Goal: Transaction & Acquisition: Purchase product/service

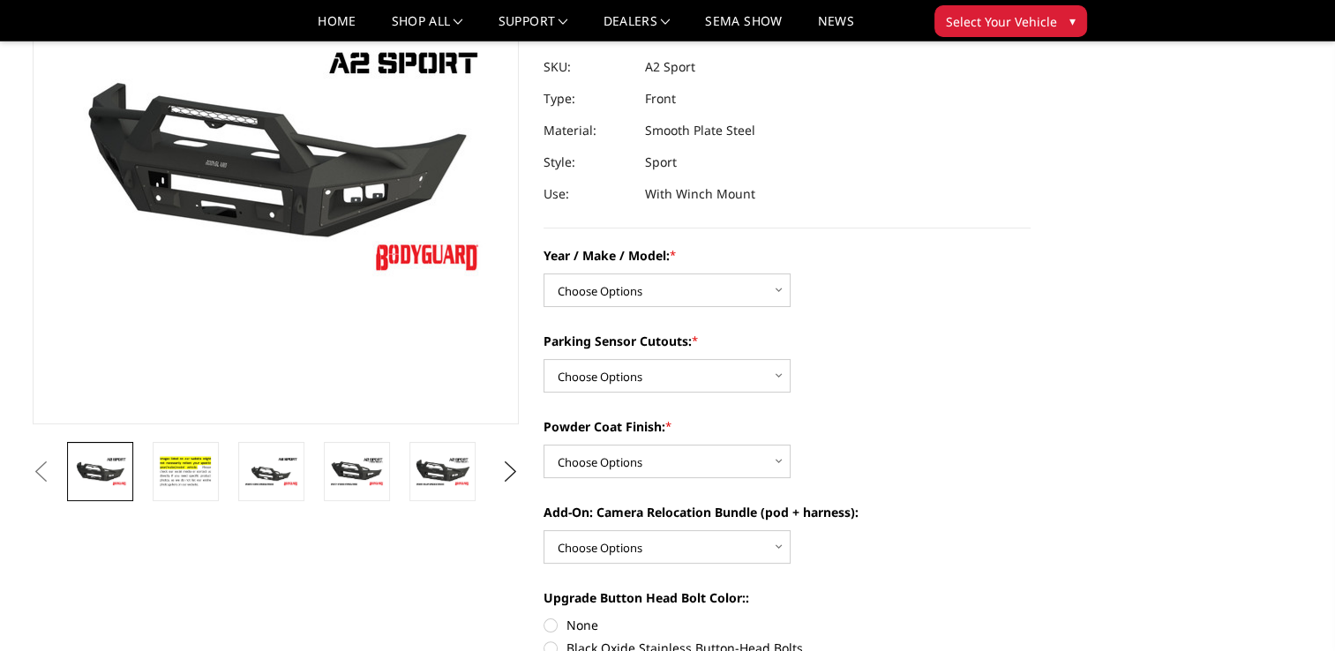
scroll to position [187, 0]
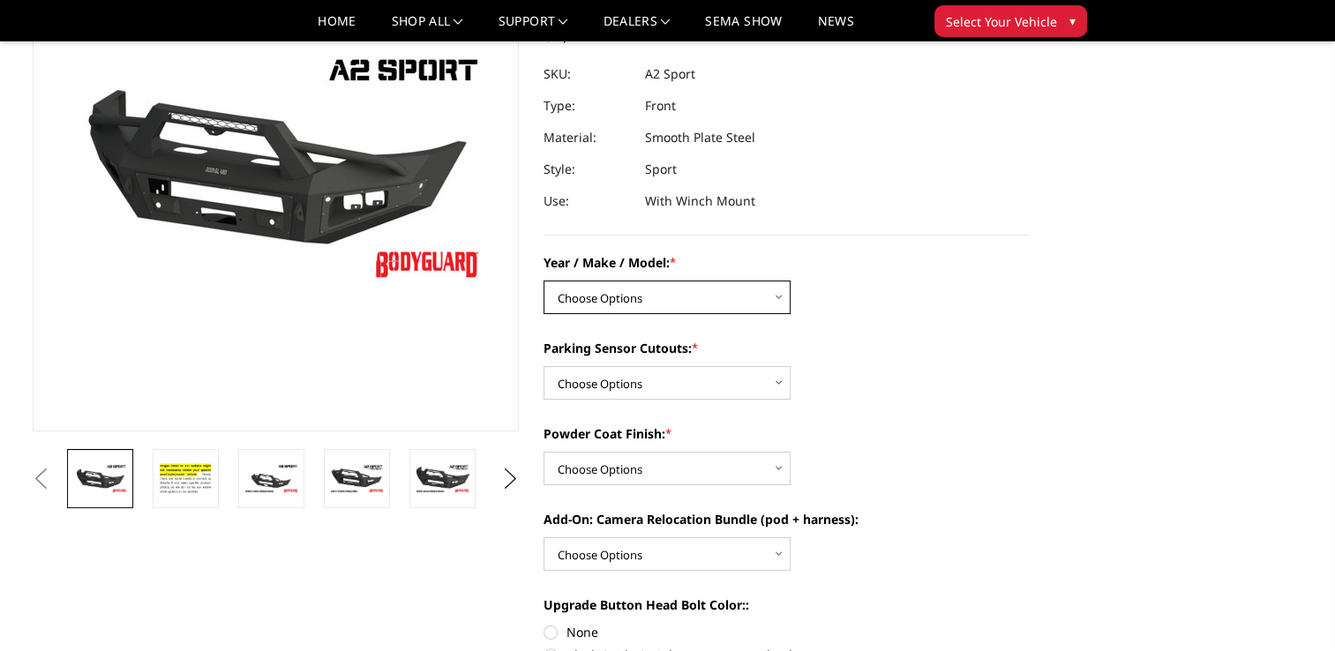
click at [739, 290] on select "Choose Options Chevrolet 20-23 2500 / 3500 Ford 17-22 F250 / F350 Ford 17-22 F4…" at bounding box center [667, 298] width 247 height 34
click at [889, 354] on label "Parking Sensor Cutouts: *" at bounding box center [787, 348] width 487 height 19
click at [791, 366] on select "Choose Options Yes - I have front parking sensors No - I do NOT have parking se…" at bounding box center [667, 383] width 247 height 34
click at [776, 298] on select "Choose Options Chevrolet 20-23 2500 / 3500 Ford 17-22 F250 / F350 Ford 17-22 F4…" at bounding box center [667, 298] width 247 height 34
select select "1320"
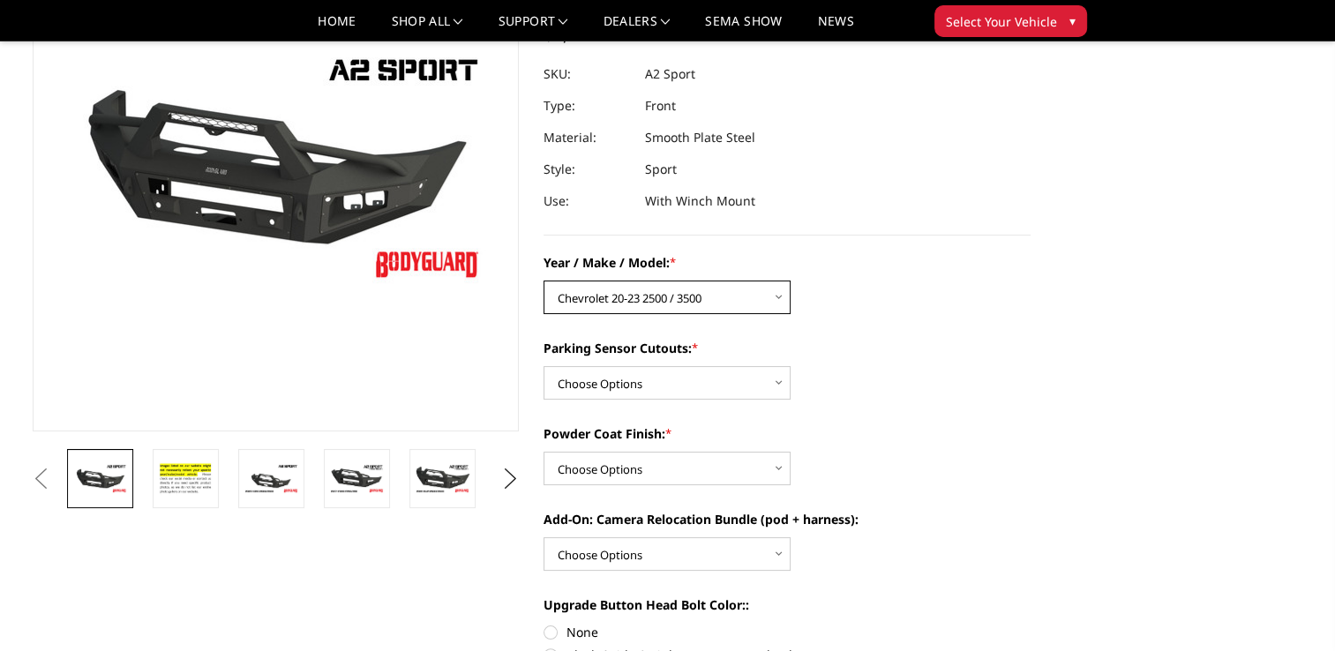
click at [544, 281] on select "Choose Options Chevrolet 20-23 2500 / 3500 Ford 17-22 F250 / F350 Ford 17-22 F4…" at bounding box center [667, 298] width 247 height 34
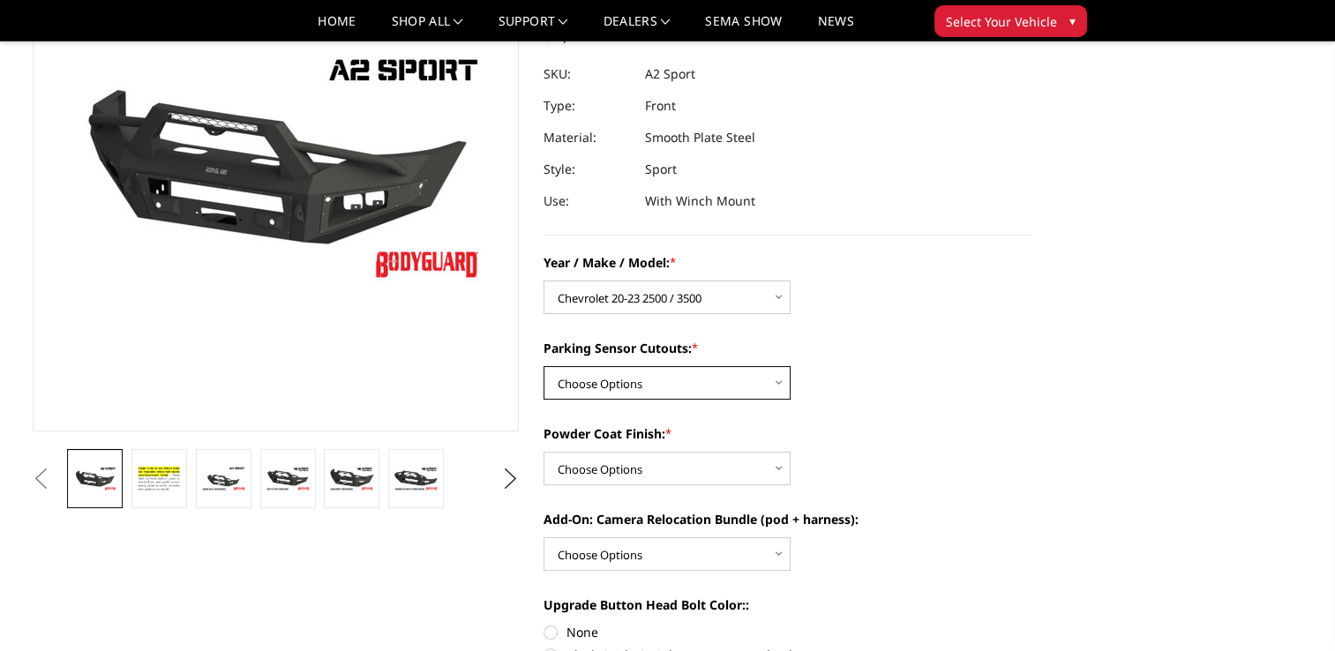
click at [759, 380] on select "Choose Options Yes - I have front parking sensors No - I do NOT have parking se…" at bounding box center [667, 383] width 247 height 34
select select "540"
click at [544, 366] on select "Choose Options Yes - I have front parking sensors No - I do NOT have parking se…" at bounding box center [667, 383] width 247 height 34
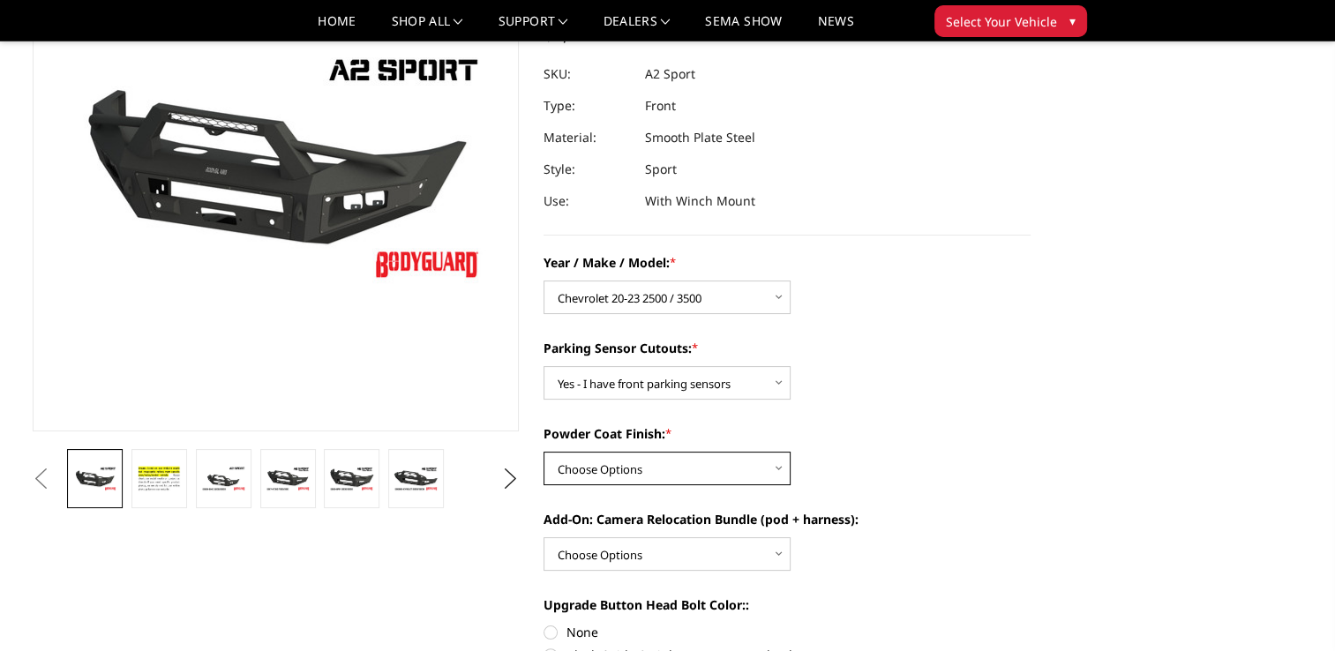
click at [778, 469] on select "Choose Options Bare metal (included) Texture Black Powder Coat" at bounding box center [667, 469] width 247 height 34
select select "518"
click at [544, 452] on select "Choose Options Bare metal (included) Texture Black Powder Coat" at bounding box center [667, 469] width 247 height 34
click at [176, 501] on link at bounding box center [159, 478] width 56 height 59
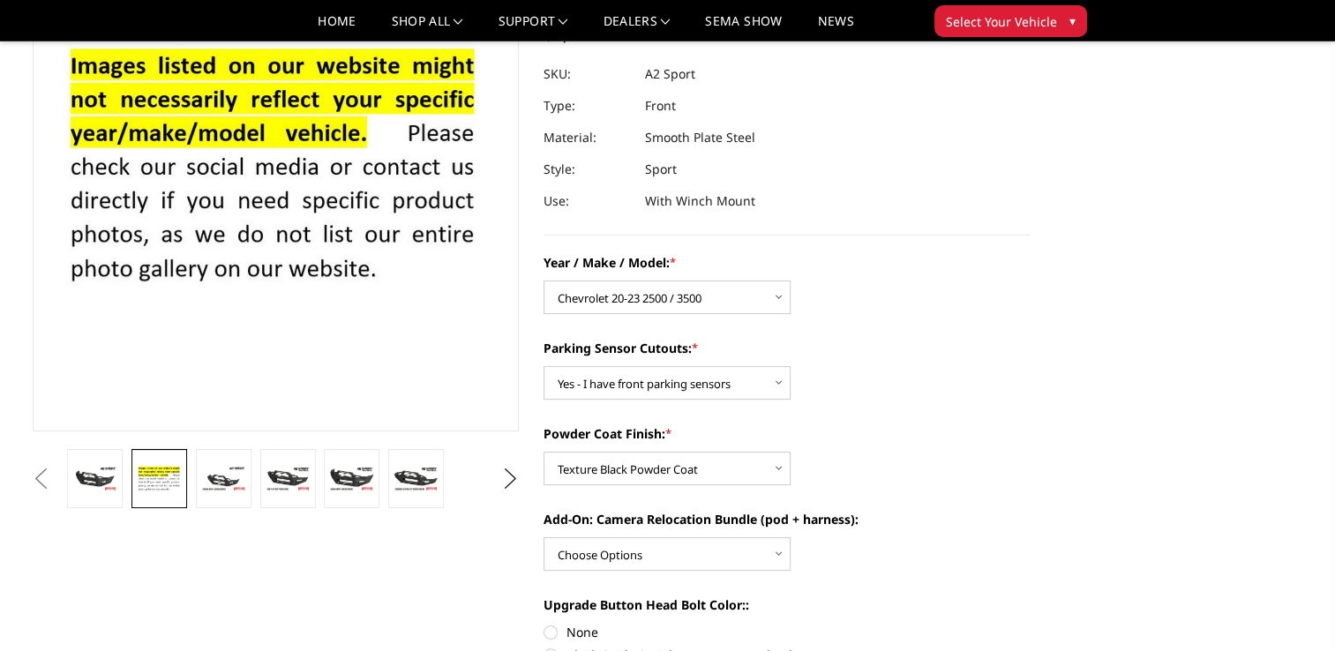
scroll to position [160, 0]
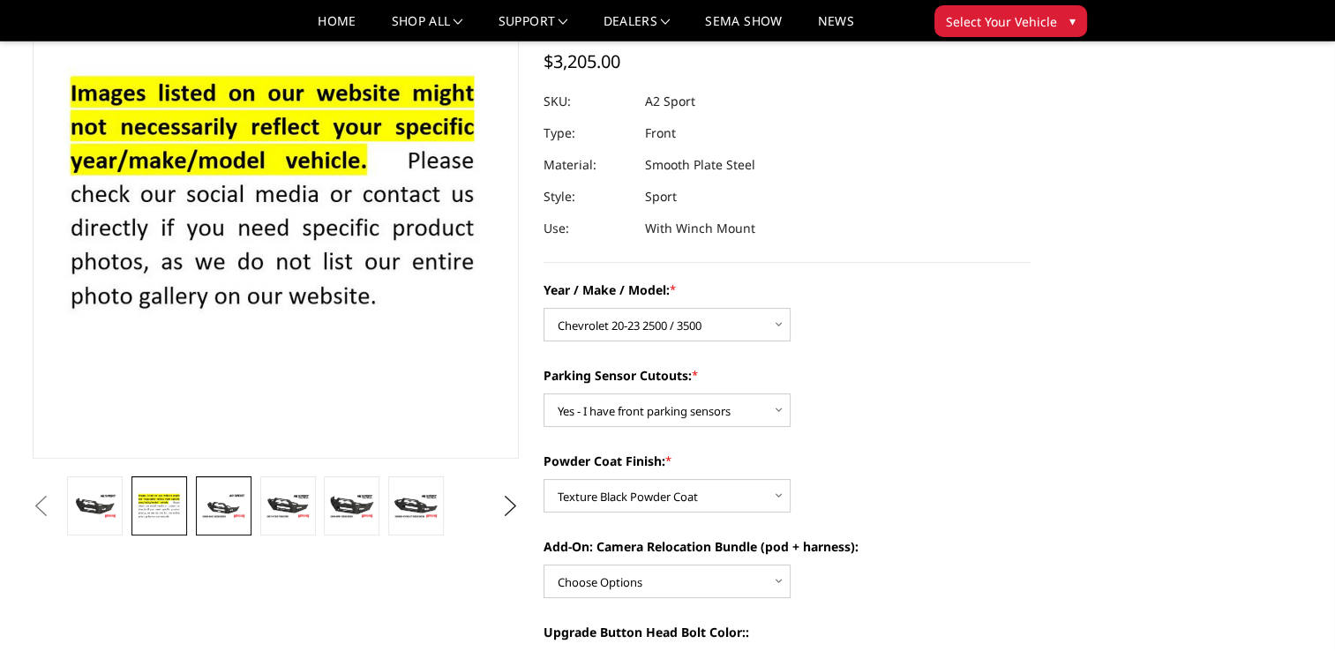
click at [218, 507] on img at bounding box center [223, 506] width 45 height 26
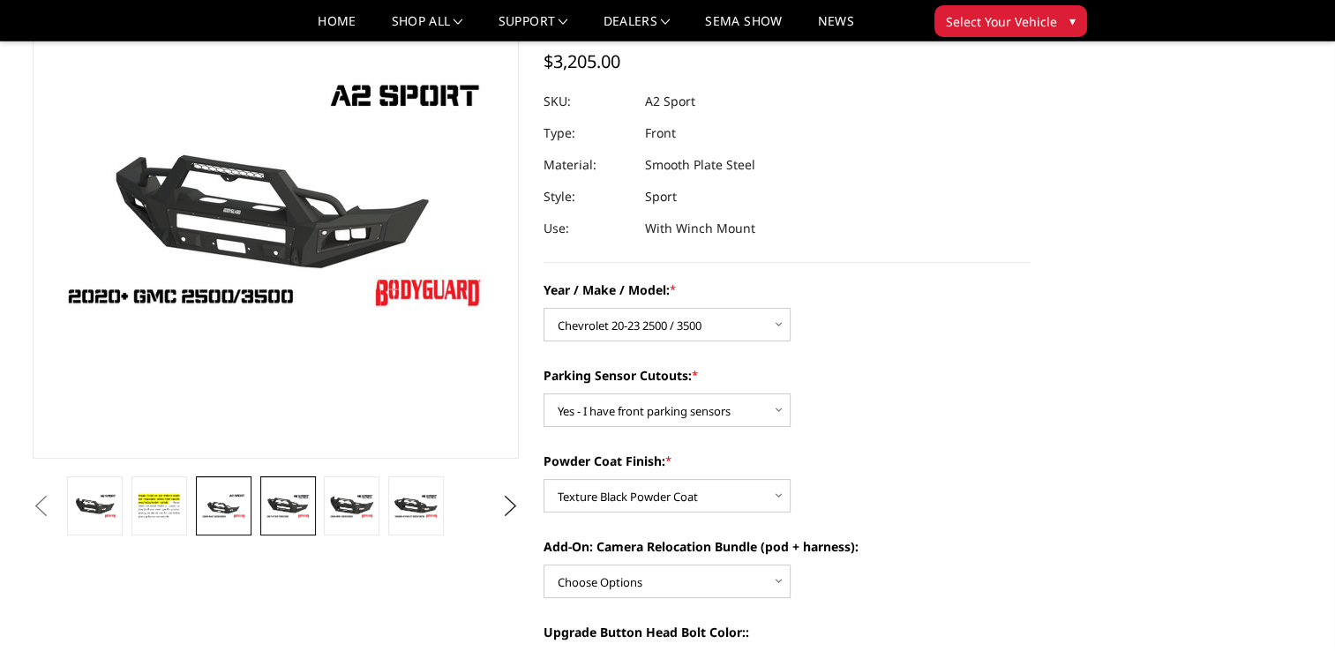
click at [293, 509] on img at bounding box center [288, 506] width 45 height 26
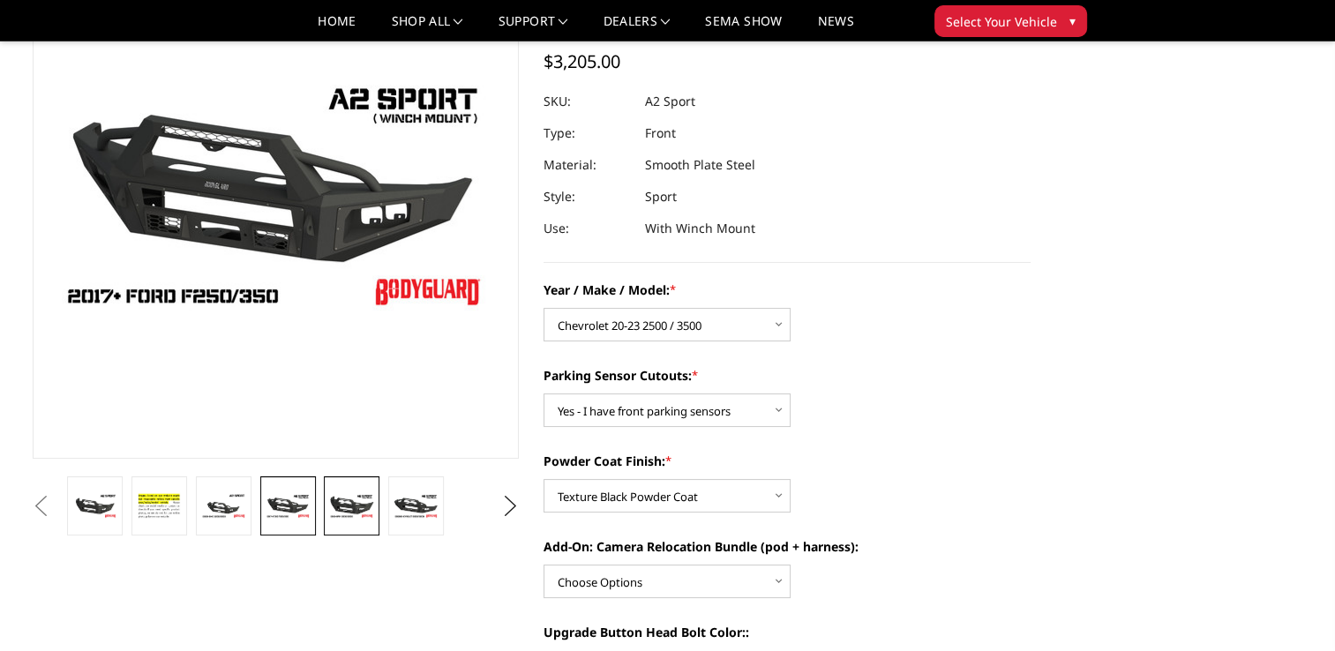
click at [349, 511] on img at bounding box center [351, 506] width 45 height 26
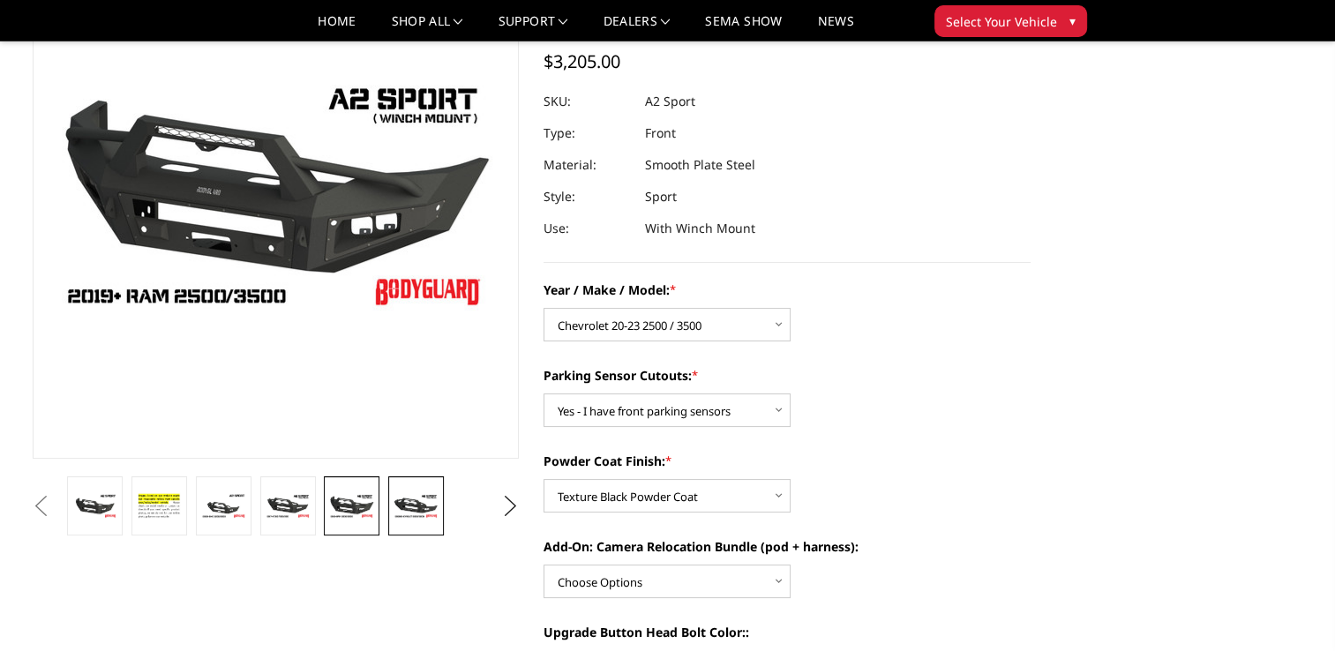
click at [418, 510] on img at bounding box center [416, 506] width 45 height 26
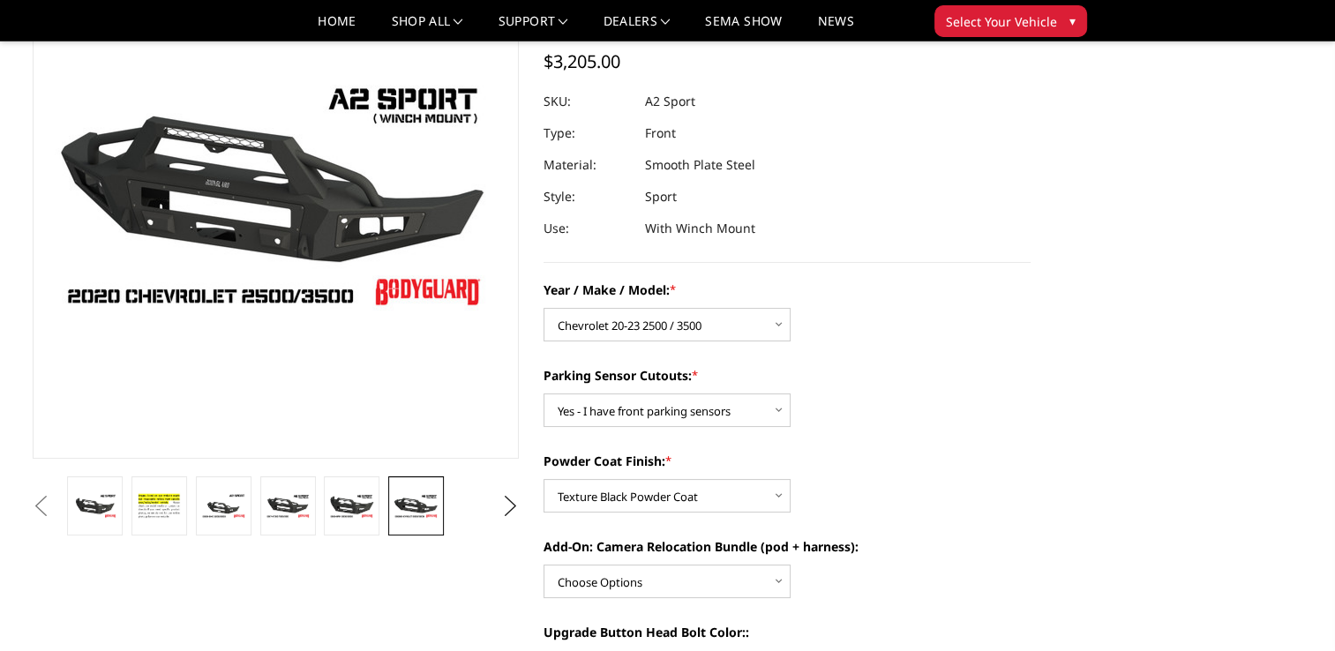
click at [55, 514] on button "Previous" at bounding box center [41, 506] width 26 height 26
click at [55, 493] on button "Previous" at bounding box center [41, 506] width 26 height 26
click at [55, 499] on button "Previous" at bounding box center [41, 506] width 26 height 26
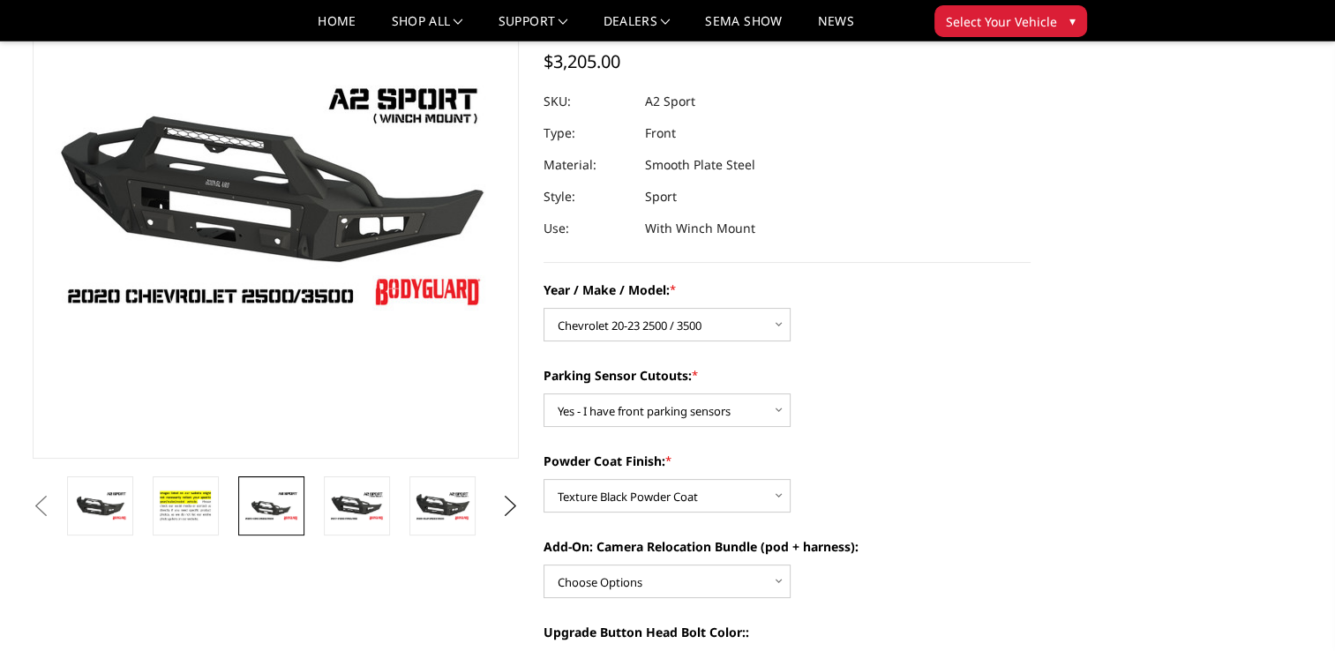
click at [259, 512] on img at bounding box center [272, 506] width 56 height 31
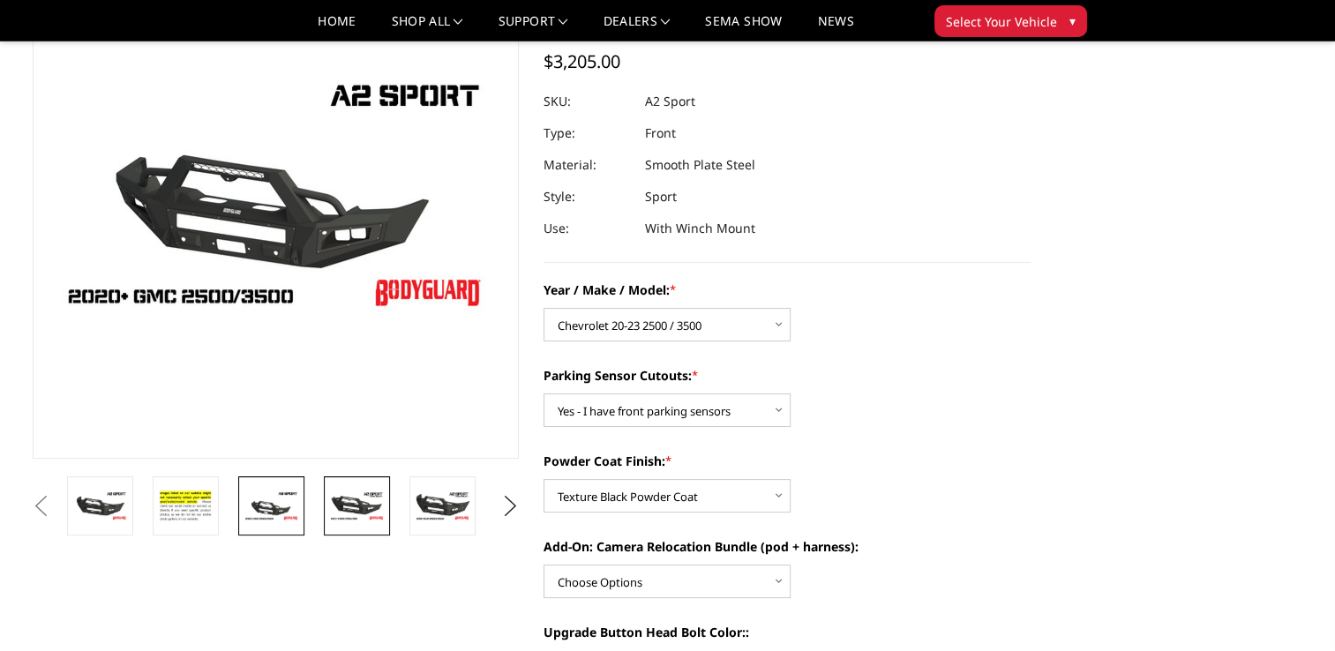
click at [349, 513] on img at bounding box center [357, 506] width 56 height 31
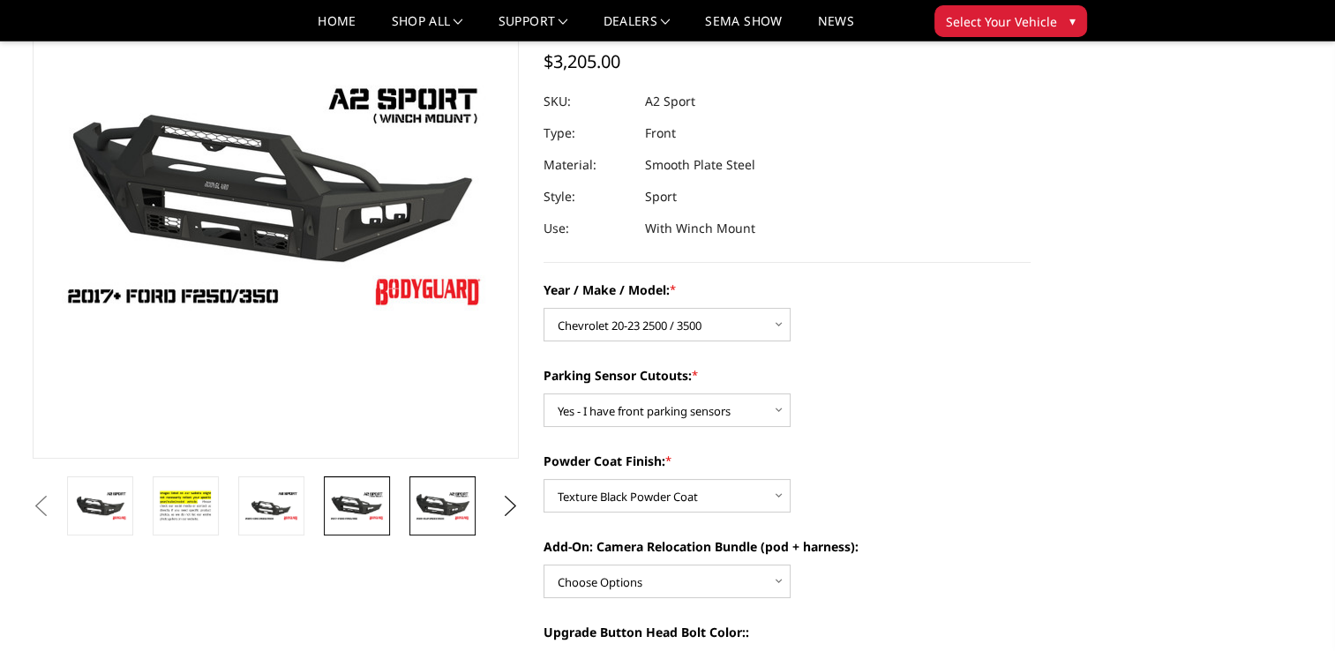
click at [433, 503] on img at bounding box center [443, 506] width 56 height 31
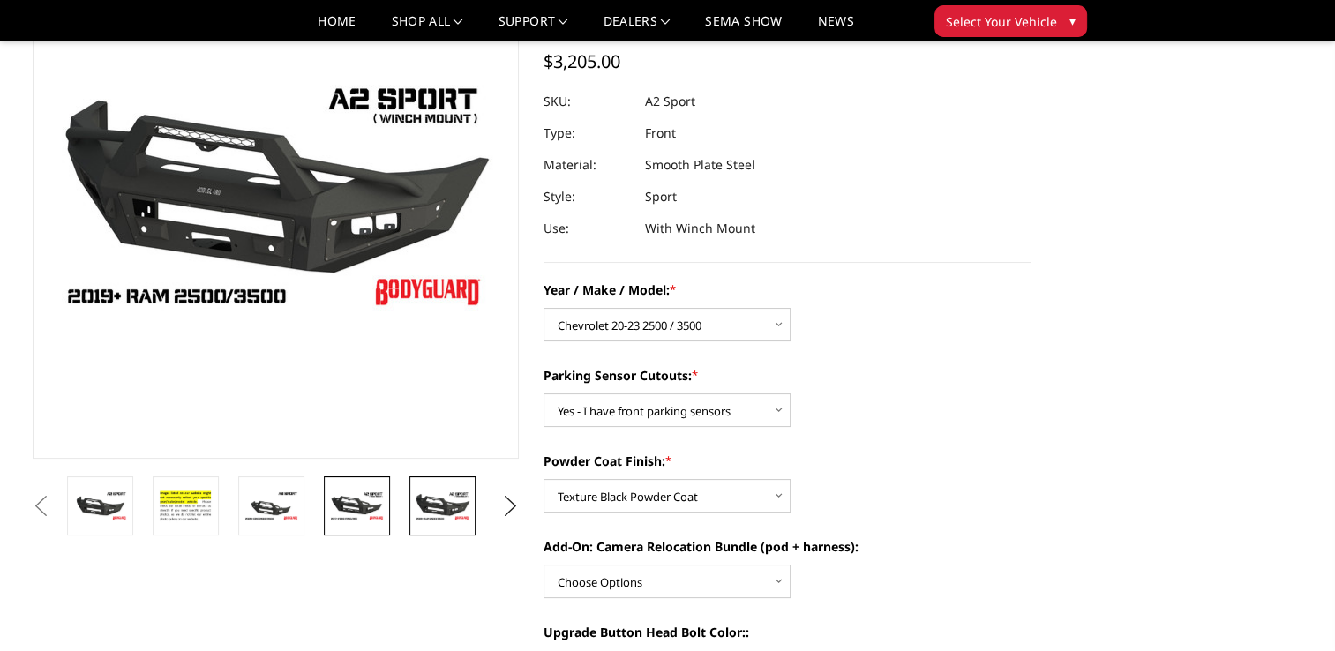
click at [348, 506] on img at bounding box center [357, 506] width 56 height 31
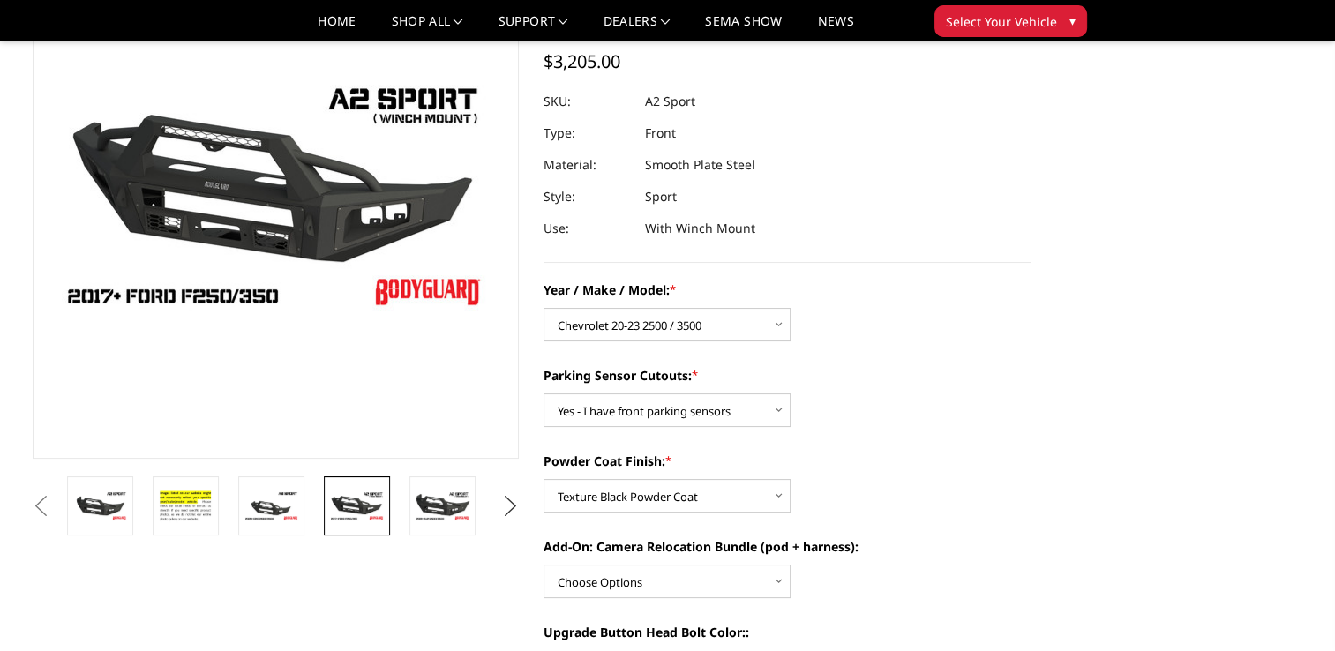
click at [508, 506] on button "Next" at bounding box center [510, 506] width 26 height 26
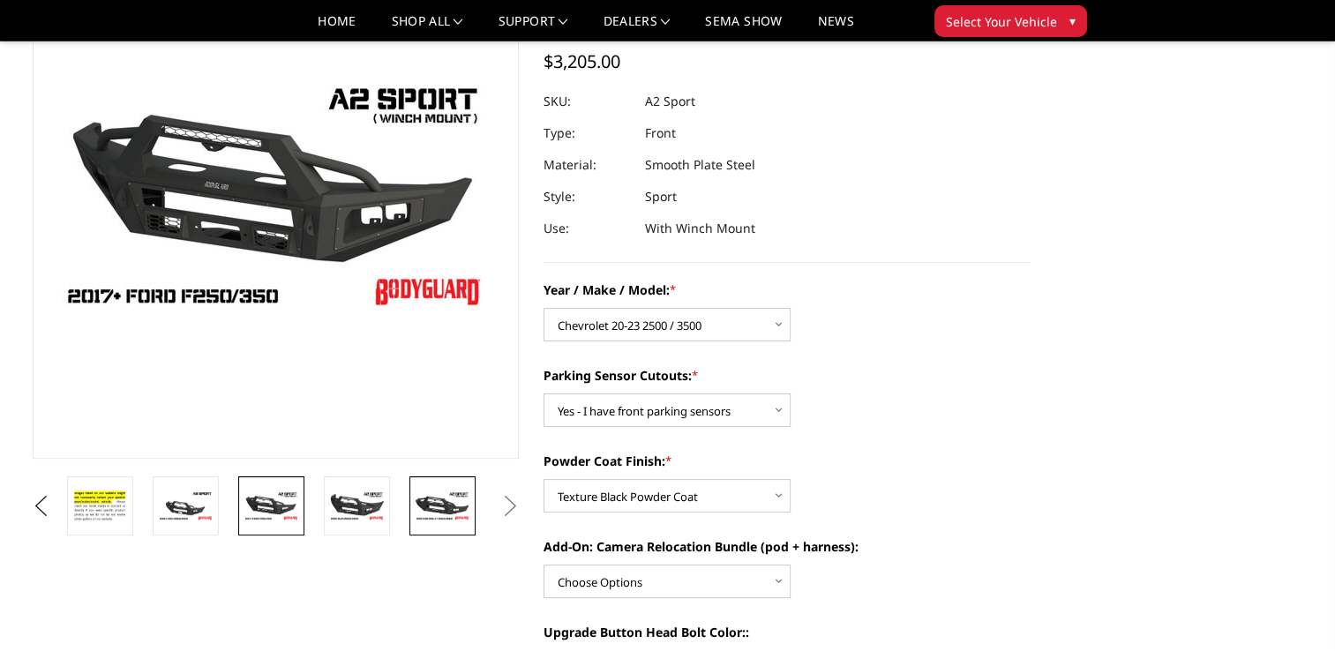
click at [432, 507] on img at bounding box center [443, 506] width 56 height 31
